Goal: Navigation & Orientation: Find specific page/section

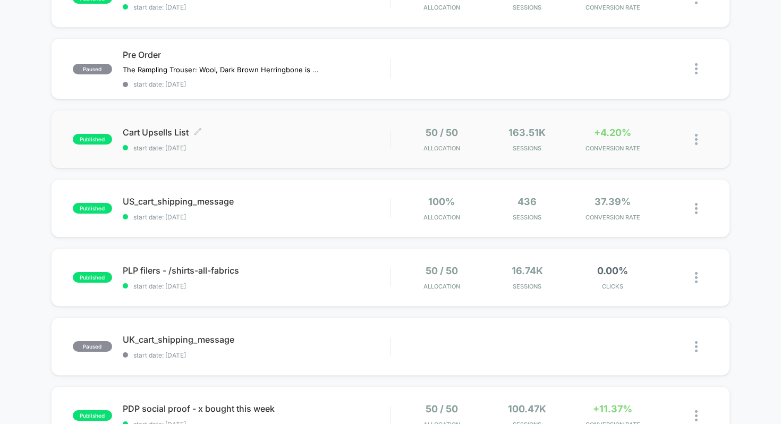
scroll to position [149, 0]
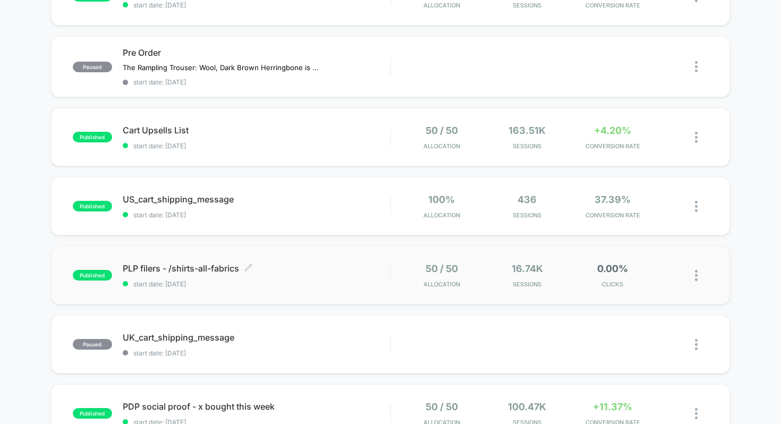
click at [285, 275] on div "PLP filers - /shirts-all-fabrics Click to edit experience details Click to edit…" at bounding box center [257, 275] width 268 height 25
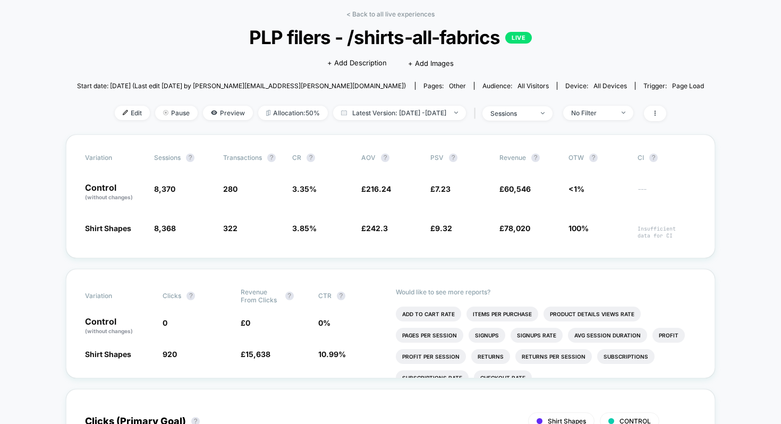
scroll to position [49, 0]
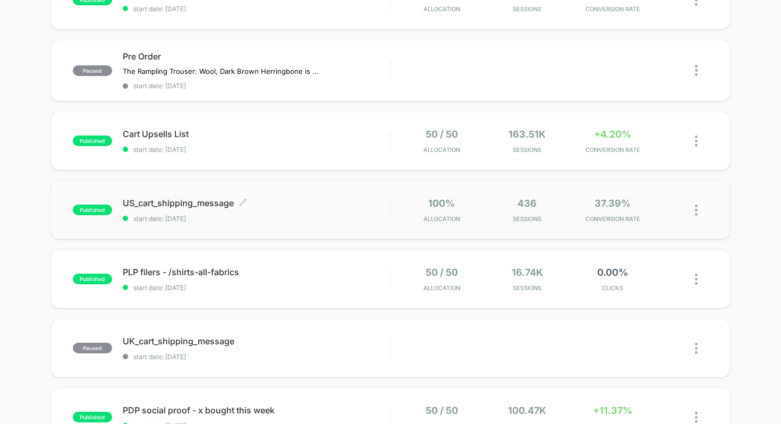
scroll to position [153, 0]
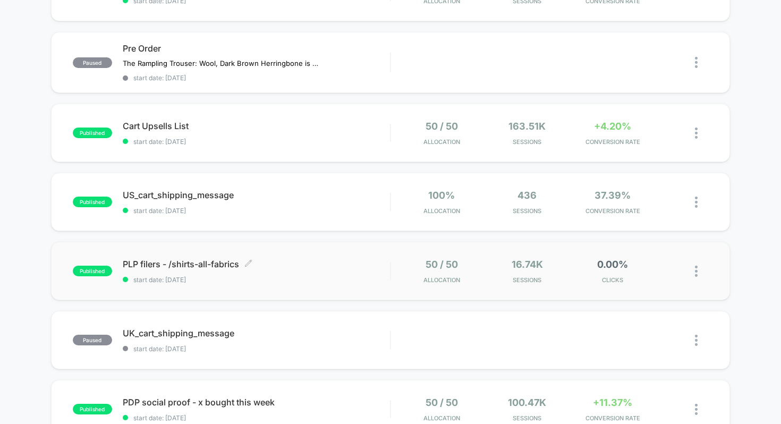
click at [266, 268] on div "PLP filers - /shirts-all-fabrics Click to edit experience details Click to edit…" at bounding box center [257, 271] width 268 height 25
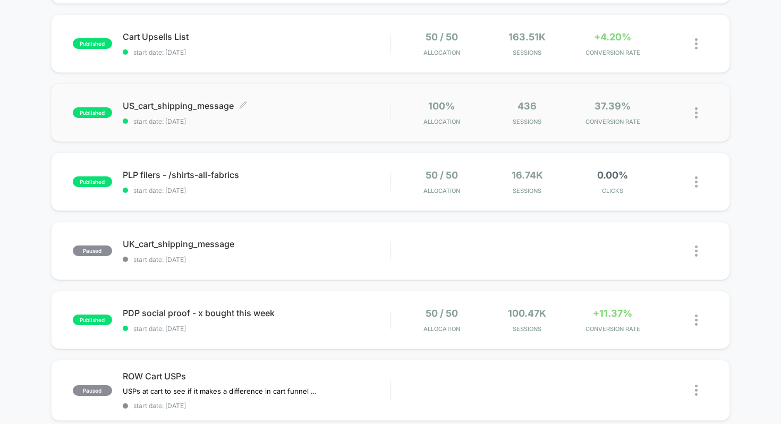
scroll to position [252, 0]
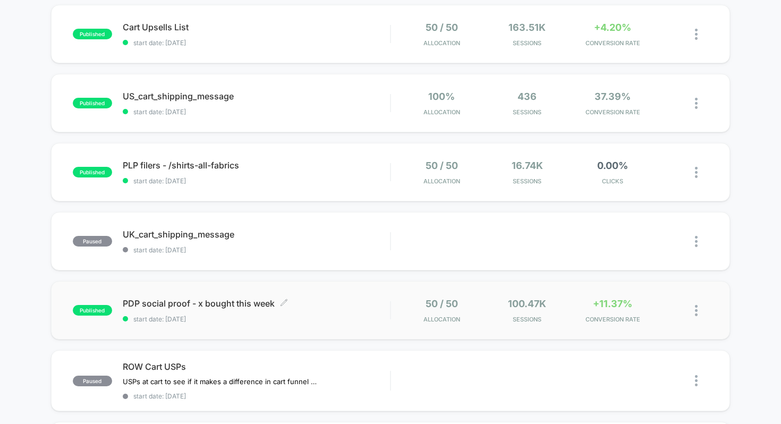
click at [281, 315] on span "start date: [DATE]" at bounding box center [257, 319] width 268 height 8
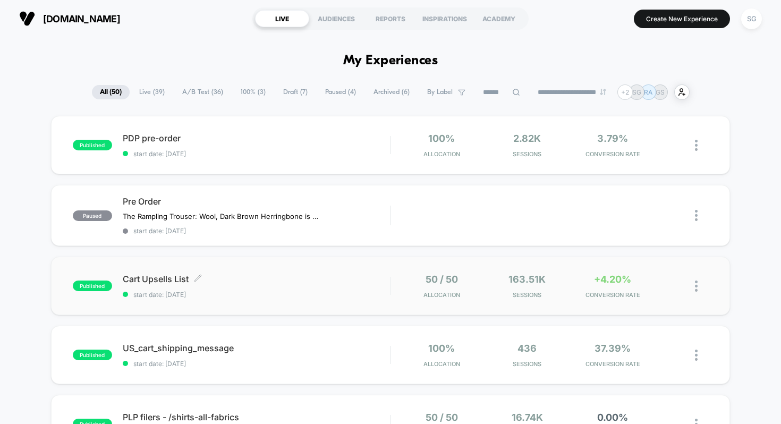
click at [256, 280] on span "Cart Upsells List Click to edit experience details" at bounding box center [257, 279] width 268 height 11
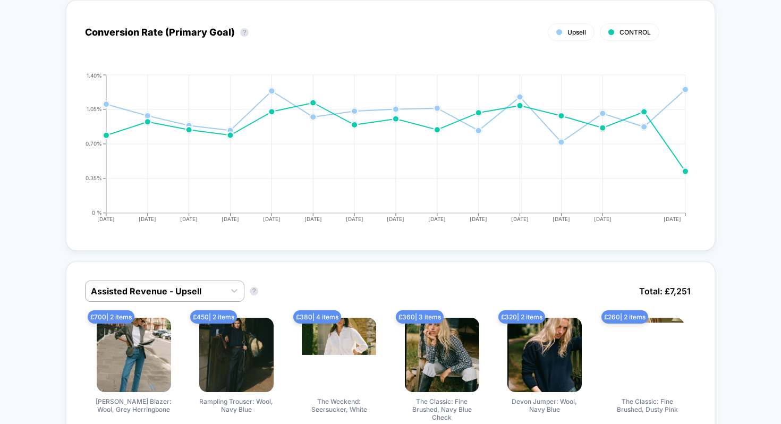
scroll to position [510, 0]
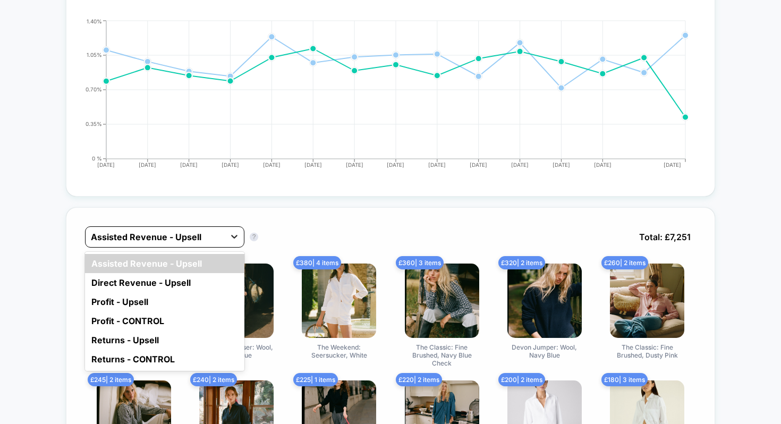
click at [228, 233] on div at bounding box center [234, 236] width 19 height 19
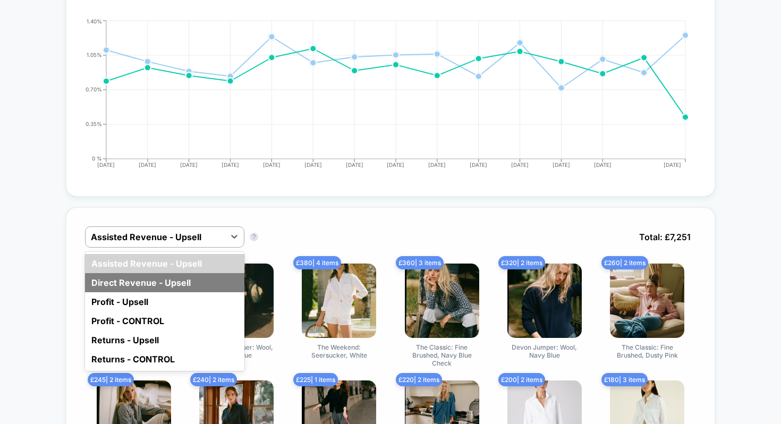
click at [171, 279] on div "Direct Revenue - Upsell" at bounding box center [164, 282] width 159 height 19
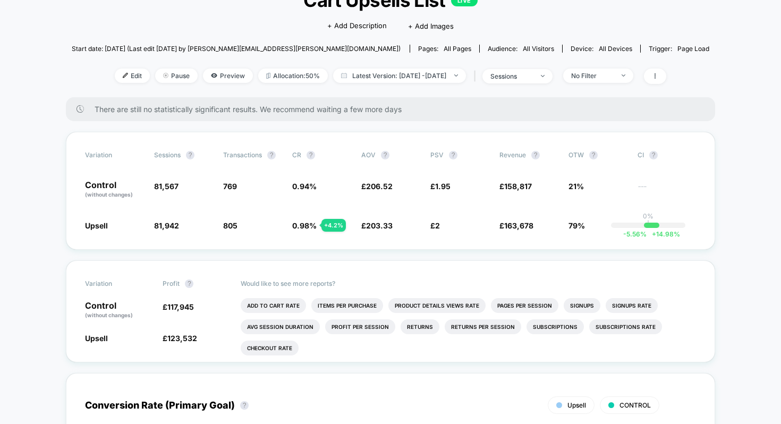
scroll to position [0, 0]
